Goal: Book appointment/travel/reservation

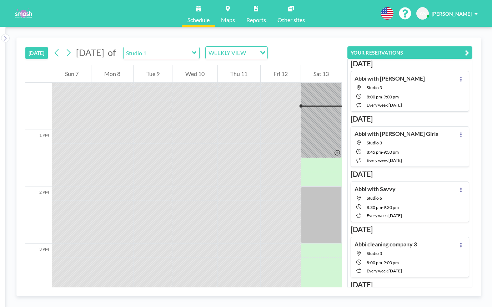
scroll to position [700, 0]
click at [197, 56] on icon at bounding box center [194, 52] width 5 height 7
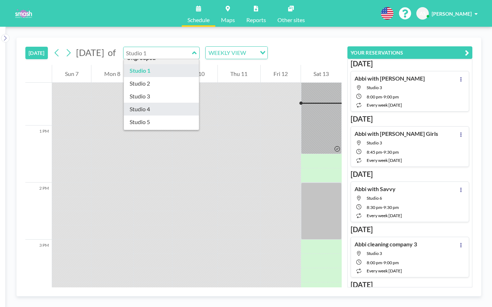
scroll to position [2, 0]
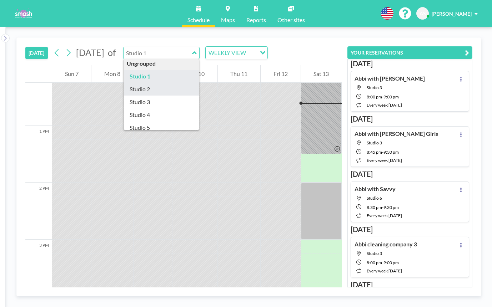
type input "Studio 2"
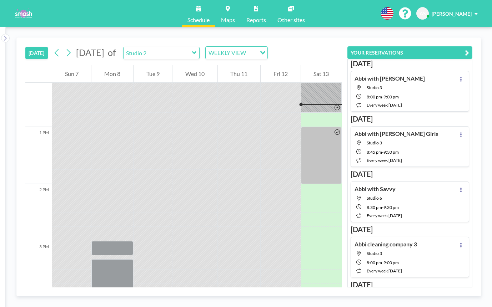
scroll to position [700, 0]
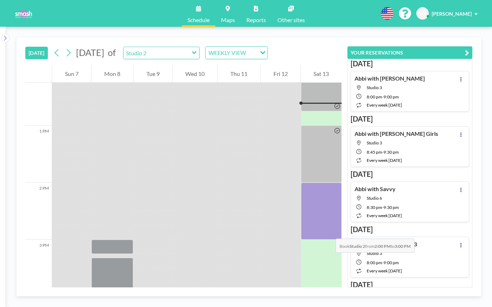
drag, startPoint x: 322, startPoint y: 190, endPoint x: 328, endPoint y: 232, distance: 42.2
click at [328, 232] on div at bounding box center [321, 211] width 41 height 57
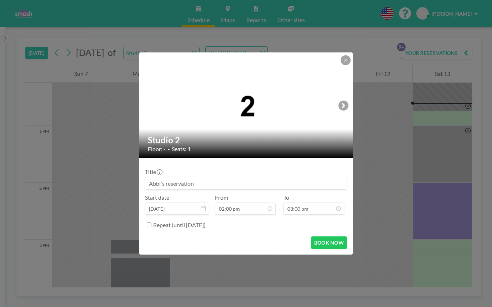
click at [347, 63] on button at bounding box center [346, 60] width 10 height 10
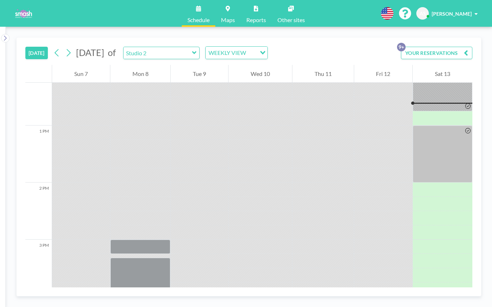
click at [196, 52] on icon at bounding box center [194, 52] width 4 height 3
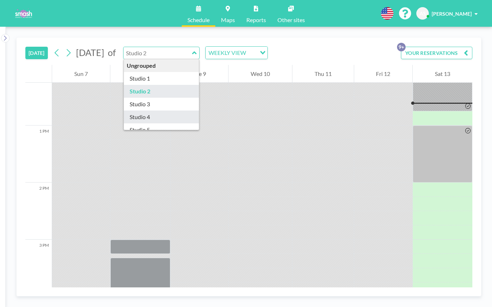
type input "Studio 4"
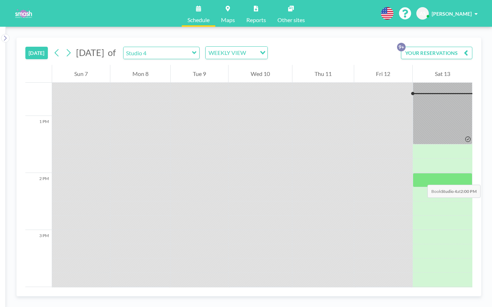
scroll to position [710, 0]
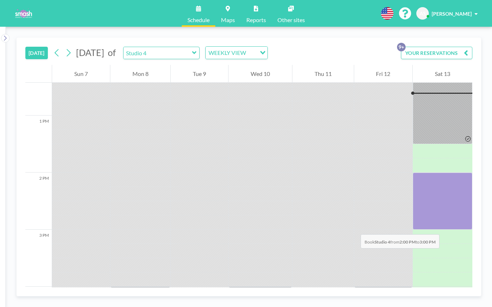
drag, startPoint x: 443, startPoint y: 186, endPoint x: 443, endPoint y: 227, distance: 41.8
click at [443, 227] on div at bounding box center [443, 201] width 60 height 57
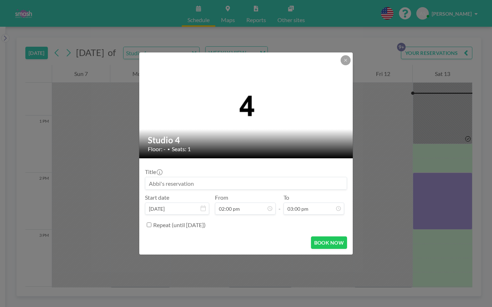
scroll to position [64, 0]
click at [218, 184] on input at bounding box center [245, 183] width 201 height 12
type input "Abbi with [PERSON_NAME] for Showcase Solo"
click at [324, 245] on button "BOOK NOW" at bounding box center [329, 243] width 36 height 12
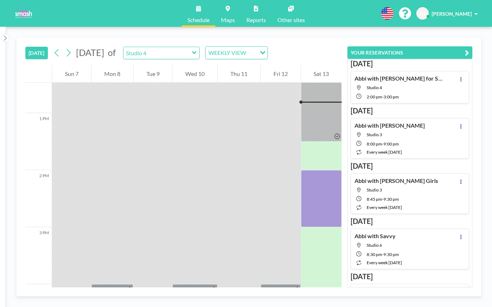
scroll to position [714, 0]
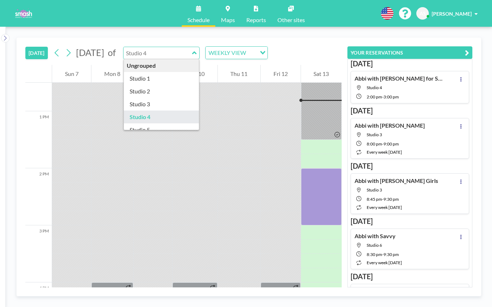
click at [192, 53] on input "text" at bounding box center [158, 53] width 69 height 12
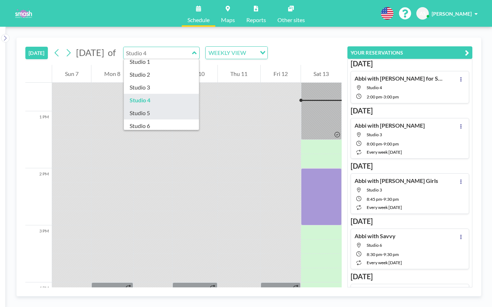
type input "Studio 5"
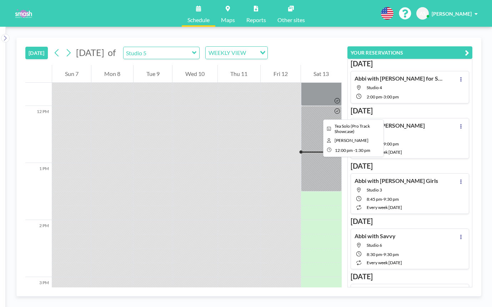
scroll to position [621, 0]
